Goal: Transaction & Acquisition: Purchase product/service

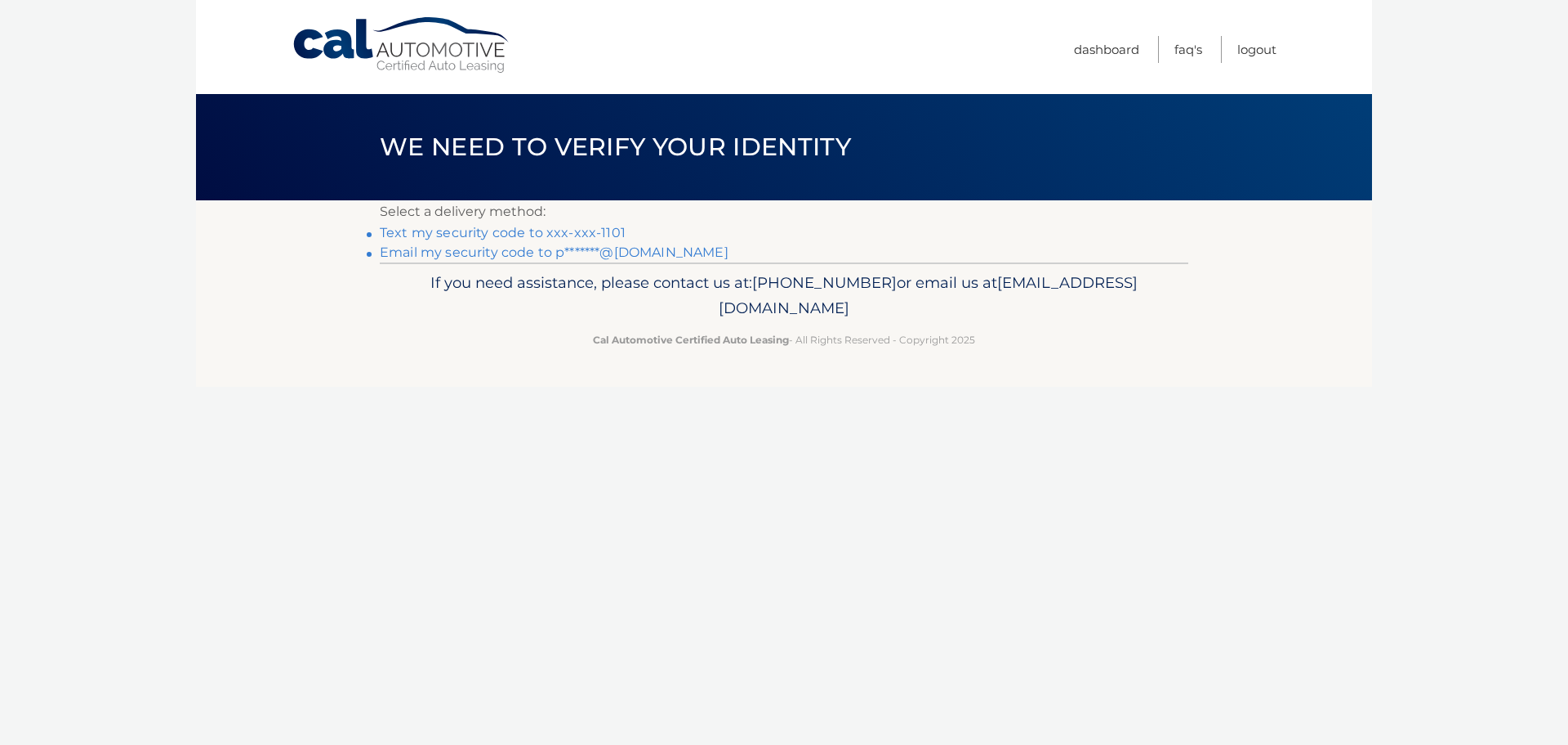
click at [499, 224] on li "Text my security code to xxx-xxx-1101" at bounding box center [784, 233] width 809 height 20
click at [499, 230] on link "Text my security code to xxx-xxx-1101" at bounding box center [502, 232] width 246 height 15
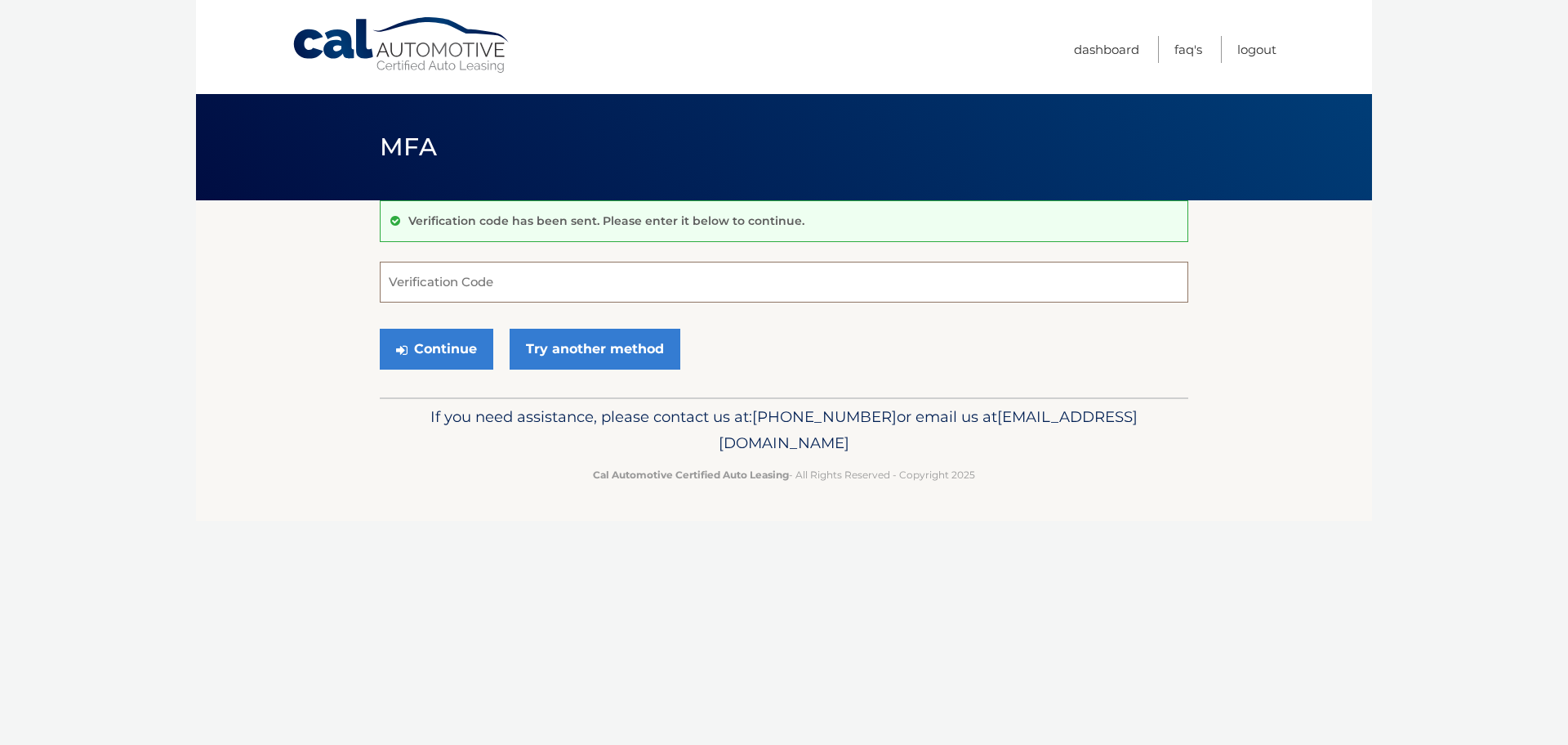
click at [508, 287] on input "Verification Code" at bounding box center [784, 282] width 809 height 41
type input "740233"
click at [379, 329] on button "Continue" at bounding box center [436, 349] width 114 height 41
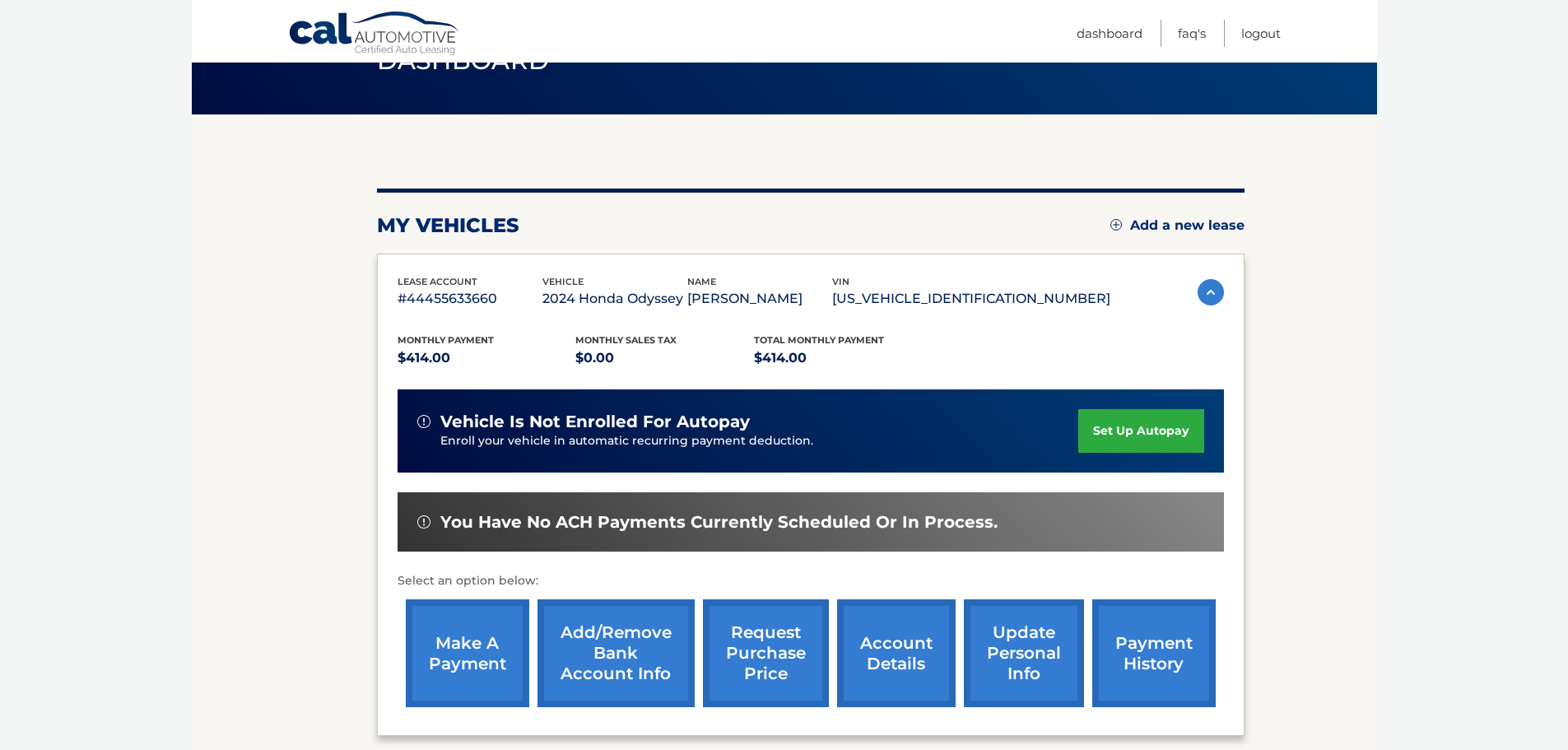
scroll to position [220, 0]
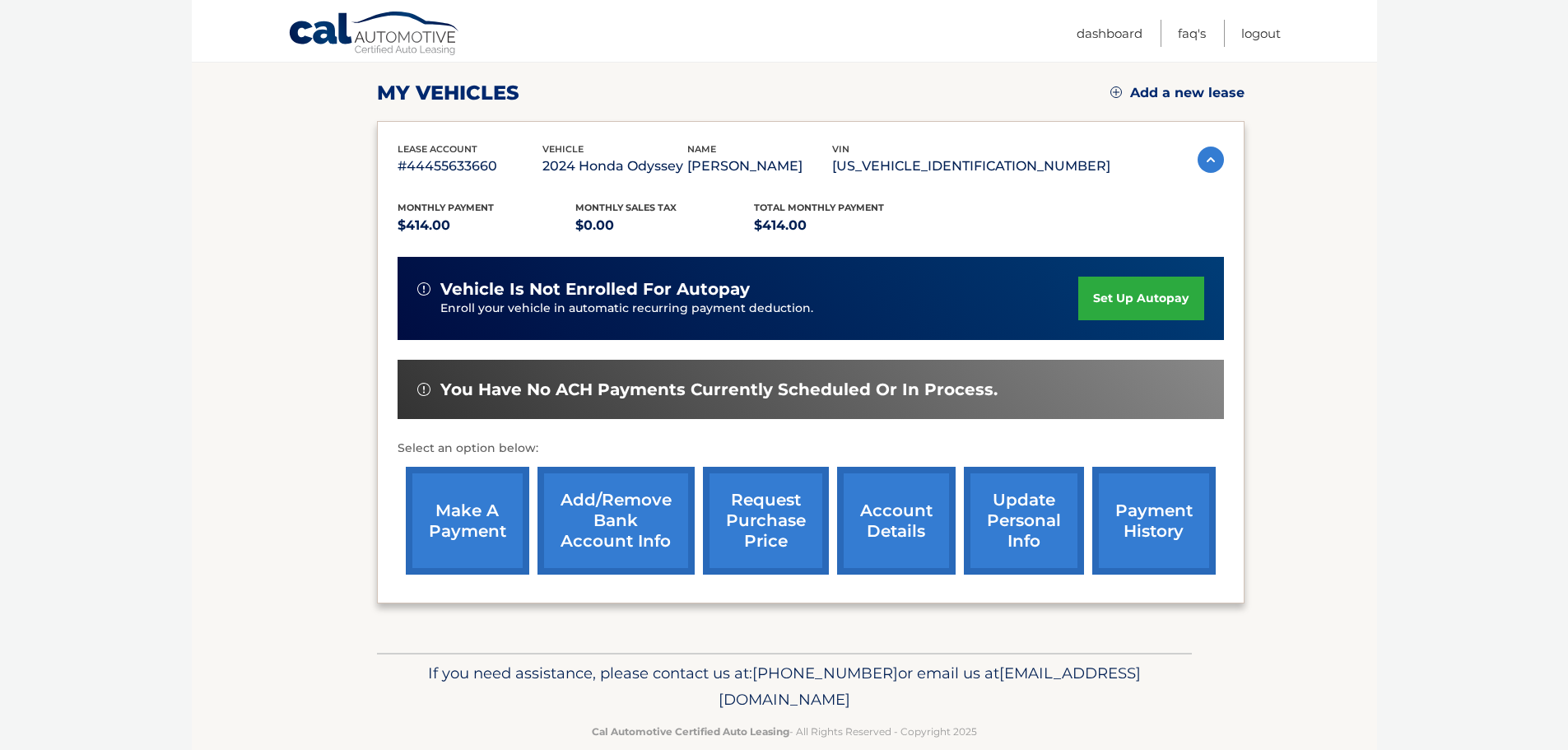
click at [486, 479] on link "make a payment" at bounding box center [467, 520] width 124 height 108
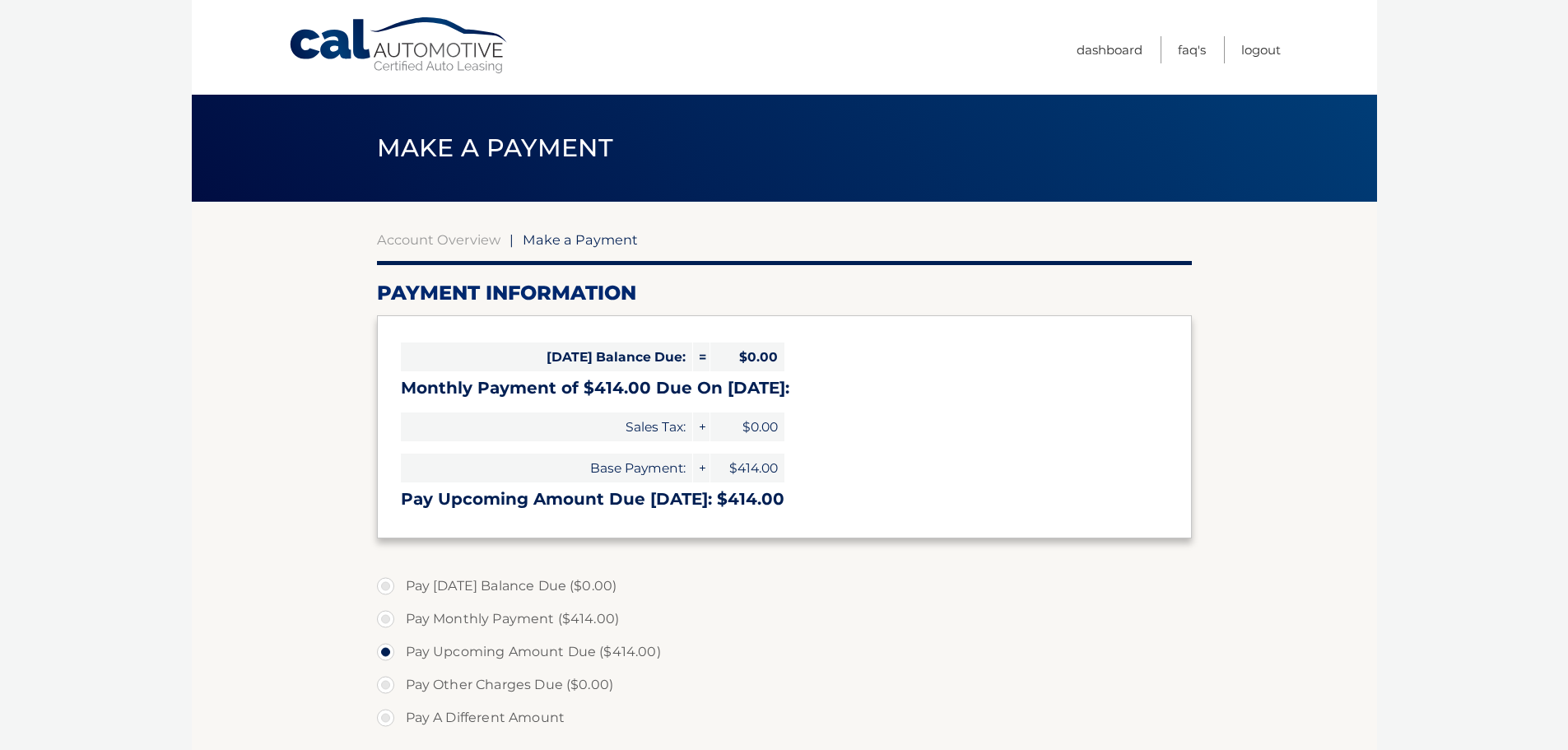
select select "NjJmZjI4MDctY2YwMy00NzFmLTg3MmItNTQwNDMzYzNlY2Y4"
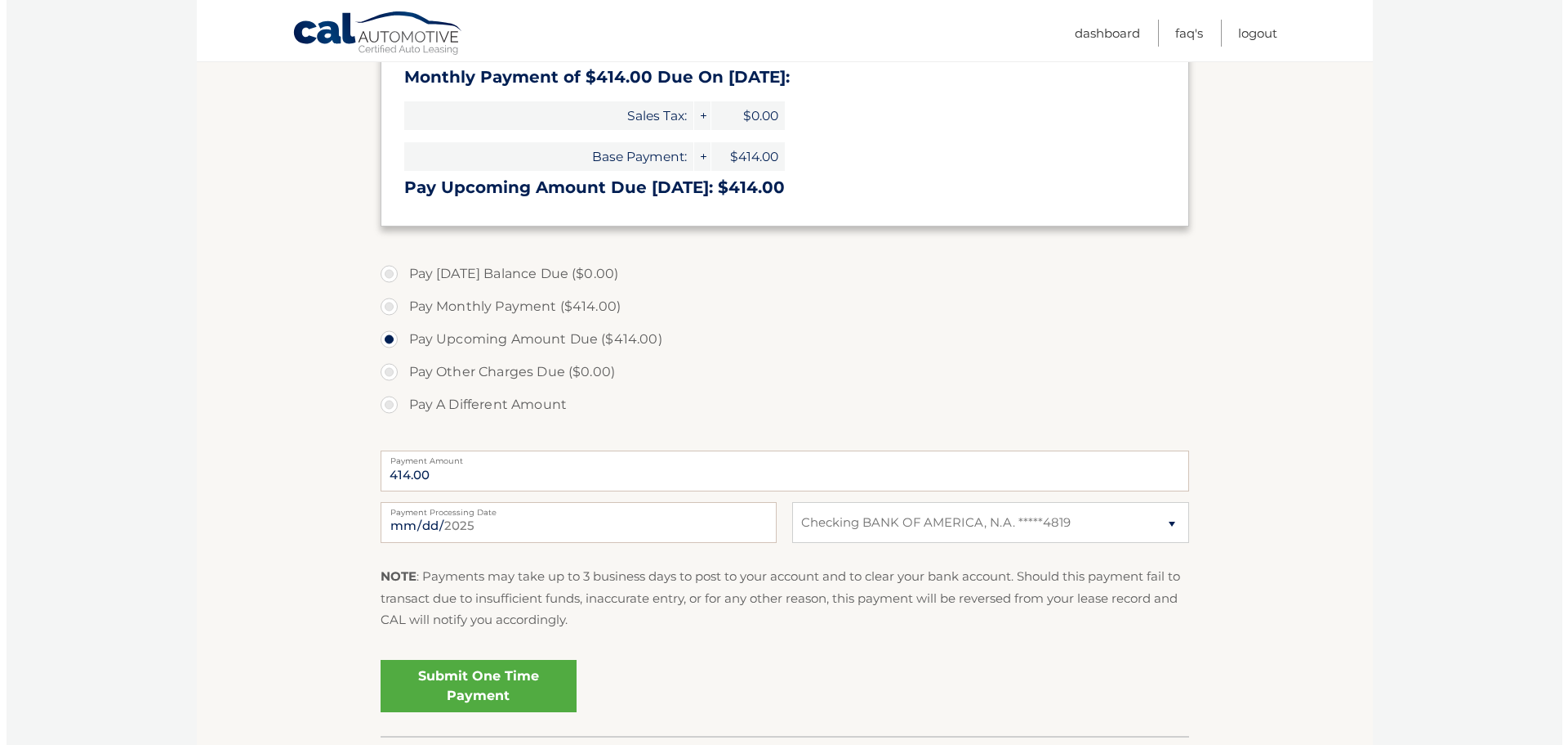
scroll to position [327, 0]
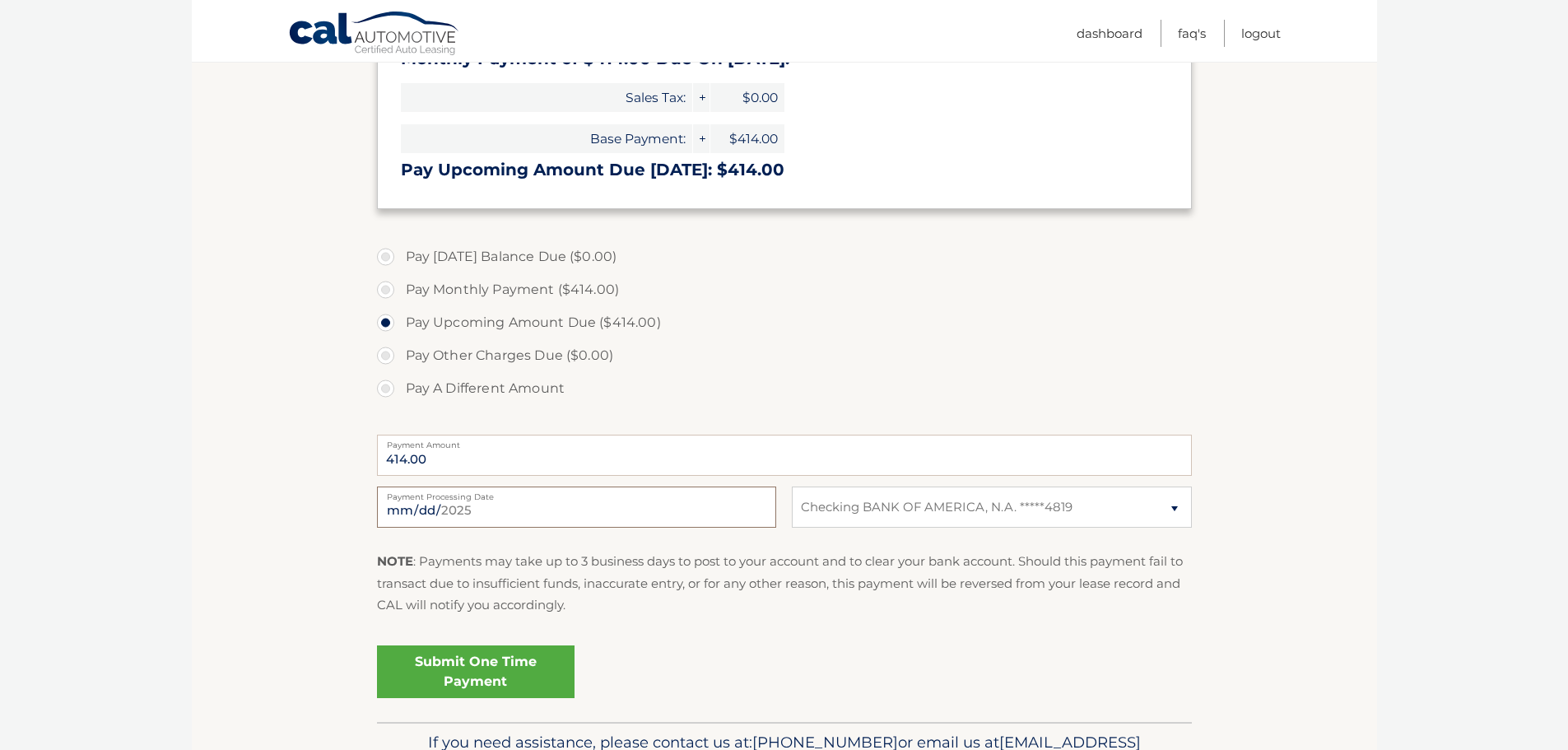
click at [651, 502] on input "2025-09-02" at bounding box center [577, 507] width 399 height 42
type input "2025-09-05"
click at [487, 670] on link "Submit One Time Payment" at bounding box center [475, 671] width 198 height 52
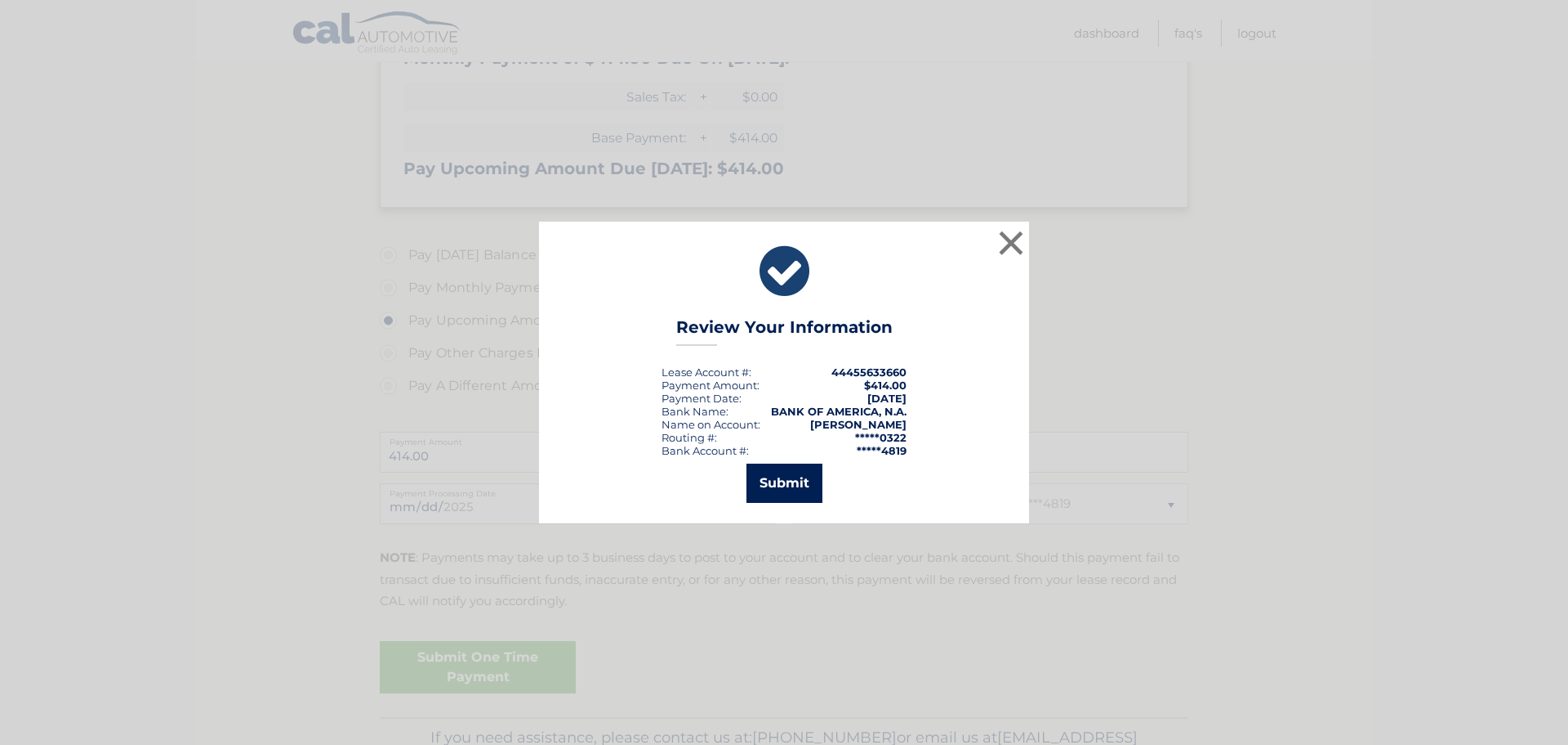
click at [754, 480] on button "Submit" at bounding box center [784, 483] width 76 height 39
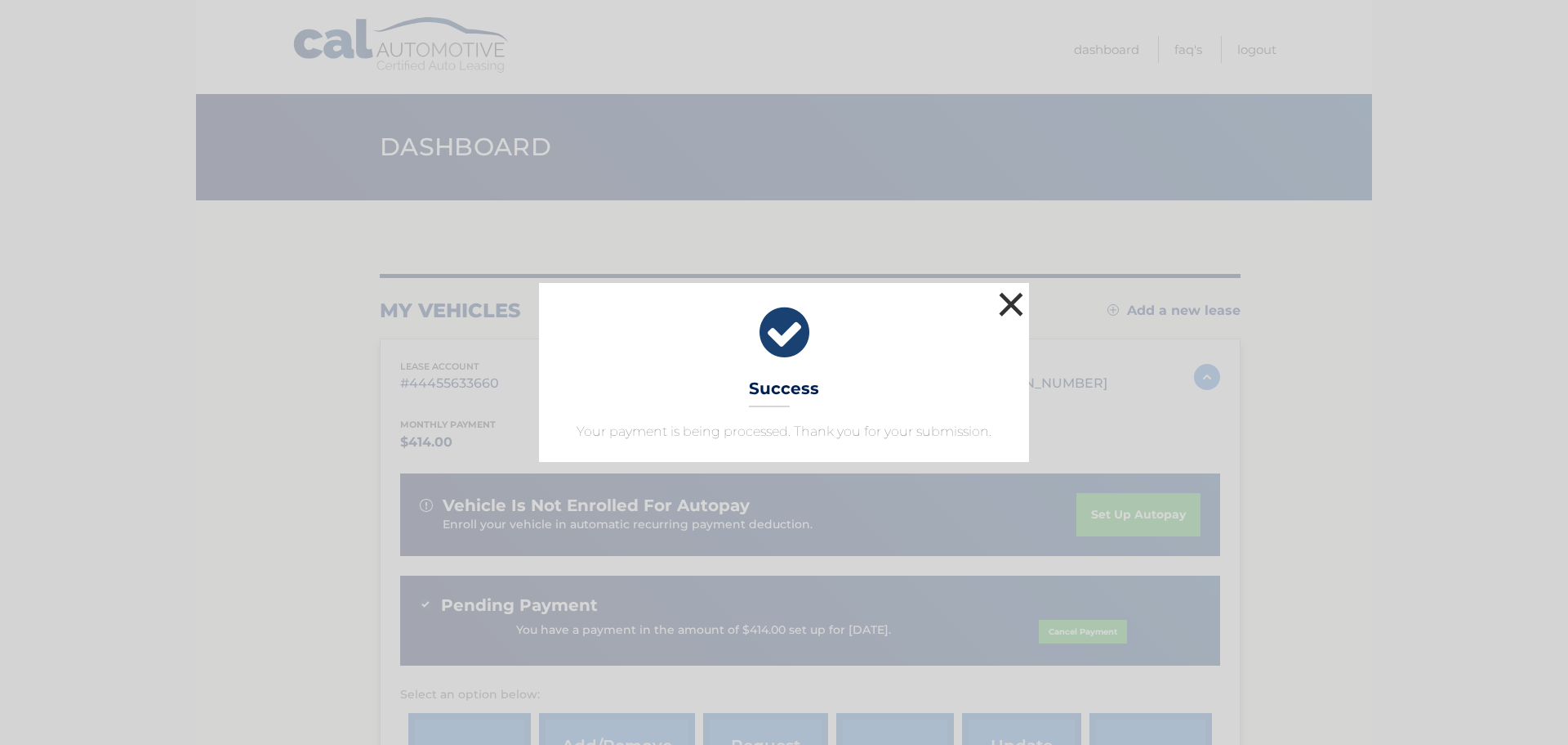
click at [1016, 314] on button "×" at bounding box center [1011, 304] width 32 height 32
